Goal: Task Accomplishment & Management: Use online tool/utility

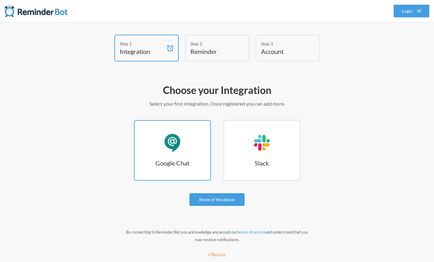
click at [157, 151] on link "Google Chat Google Chat" at bounding box center [172, 150] width 77 height 60
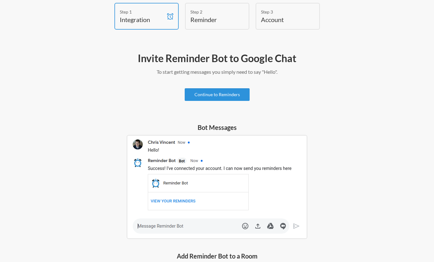
scroll to position [32, 0]
click at [213, 95] on link "Continue to Reminders" at bounding box center [217, 95] width 65 height 13
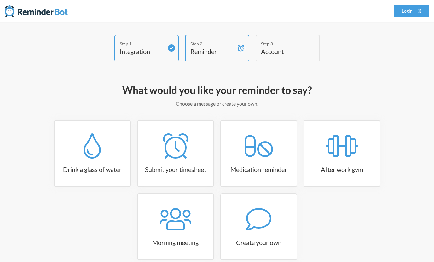
scroll to position [32, 0]
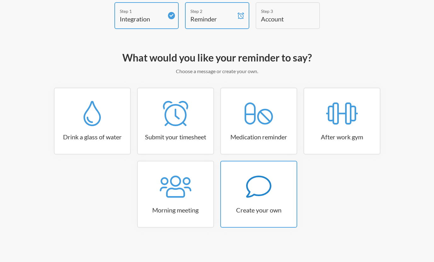
click at [275, 201] on link "Create your own" at bounding box center [258, 194] width 77 height 67
select select "08:30:00"
